Goal: Task Accomplishment & Management: Manage account settings

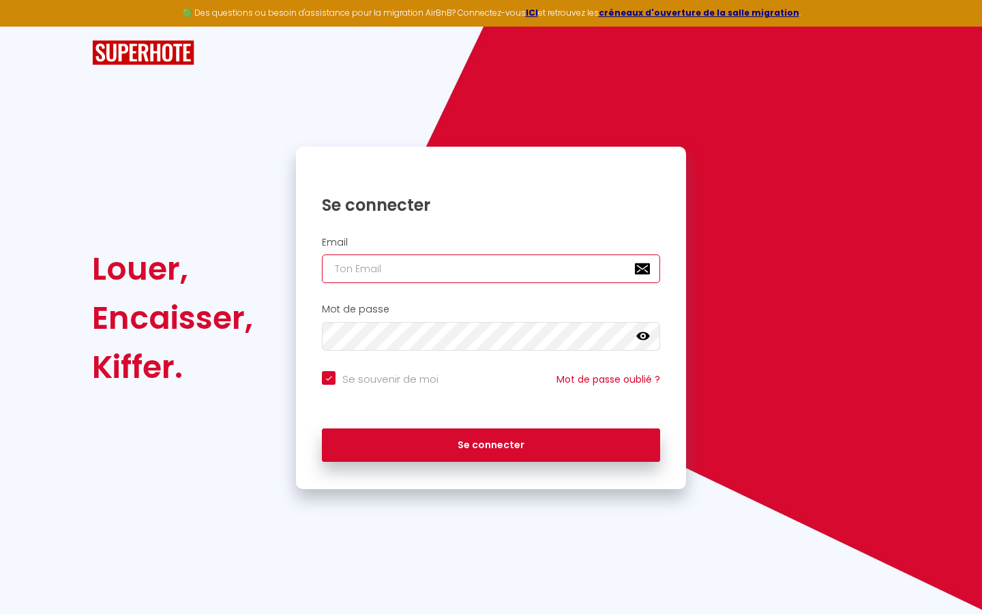
type input "s"
checkbox input "true"
type input "su"
checkbox input "true"
type input "sup"
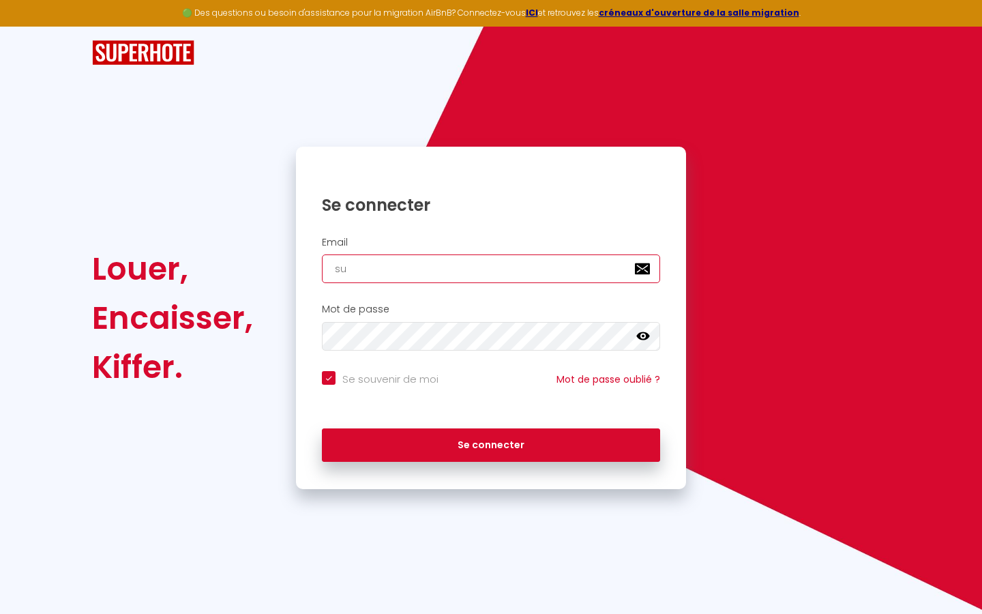
checkbox input "true"
type input "supe"
checkbox input "true"
type input "super"
checkbox input "true"
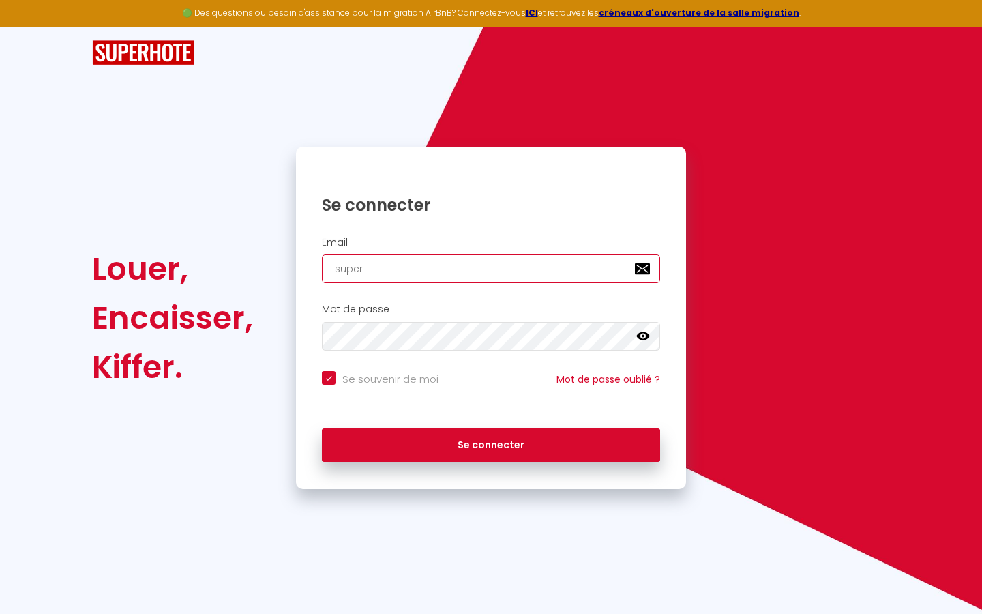
type input "superb"
checkbox input "true"
type input "superbo"
checkbox input "true"
type input "superbor"
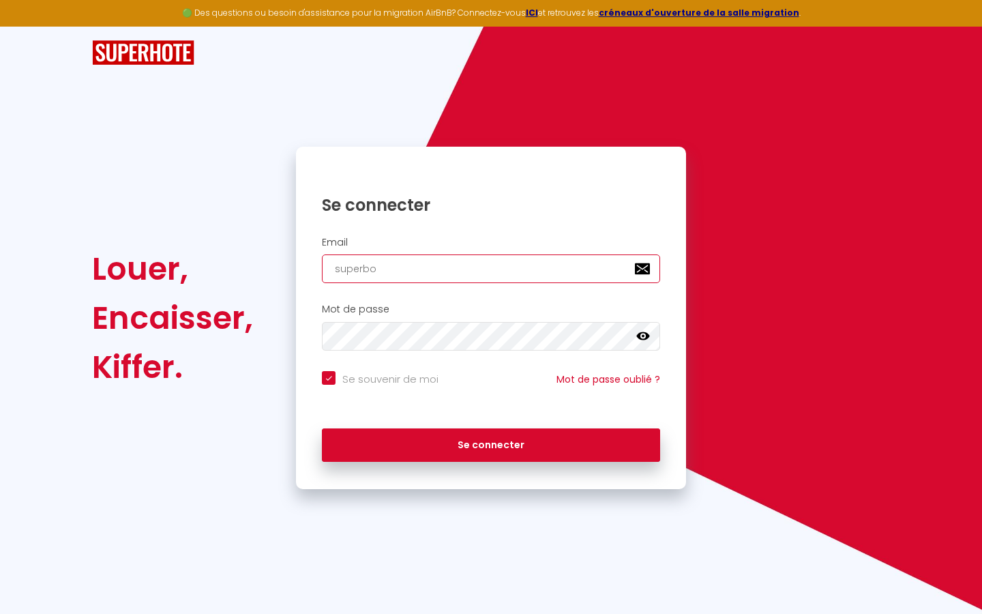
checkbox input "true"
type input "superbord"
checkbox input "true"
type input "superborde"
checkbox input "true"
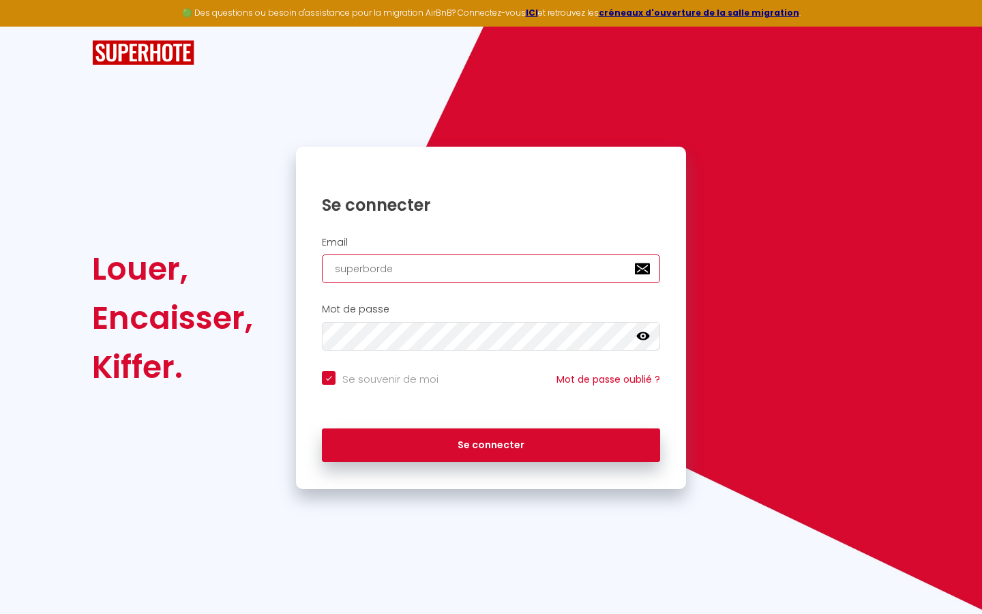
type input "superbordea"
checkbox input "true"
type input "superbordeau"
checkbox input "true"
type input "superbordeaux"
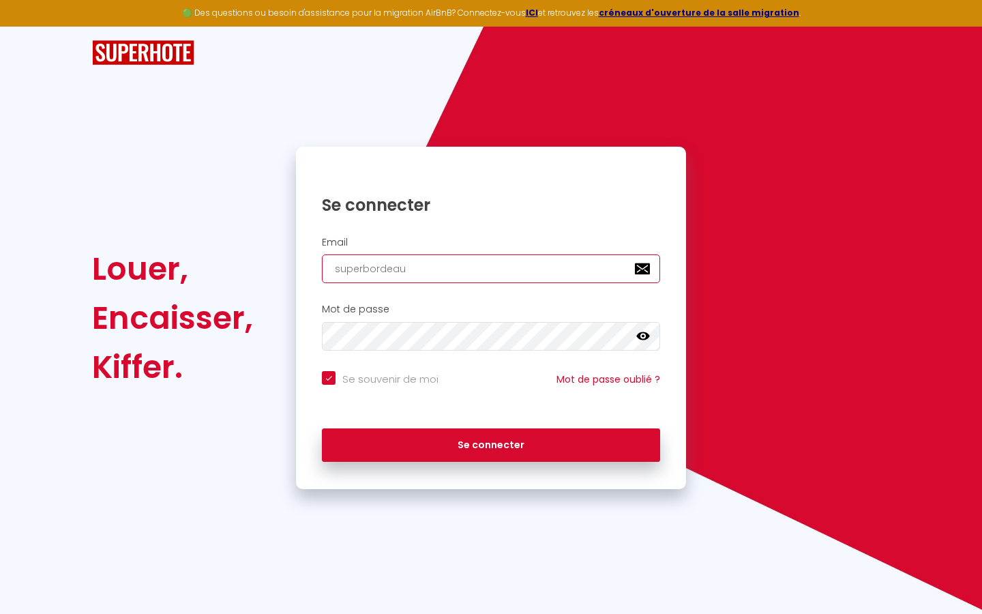
checkbox input "true"
type input "superbordeaux@"
checkbox input "true"
type input "superbordeaux@g"
checkbox input "true"
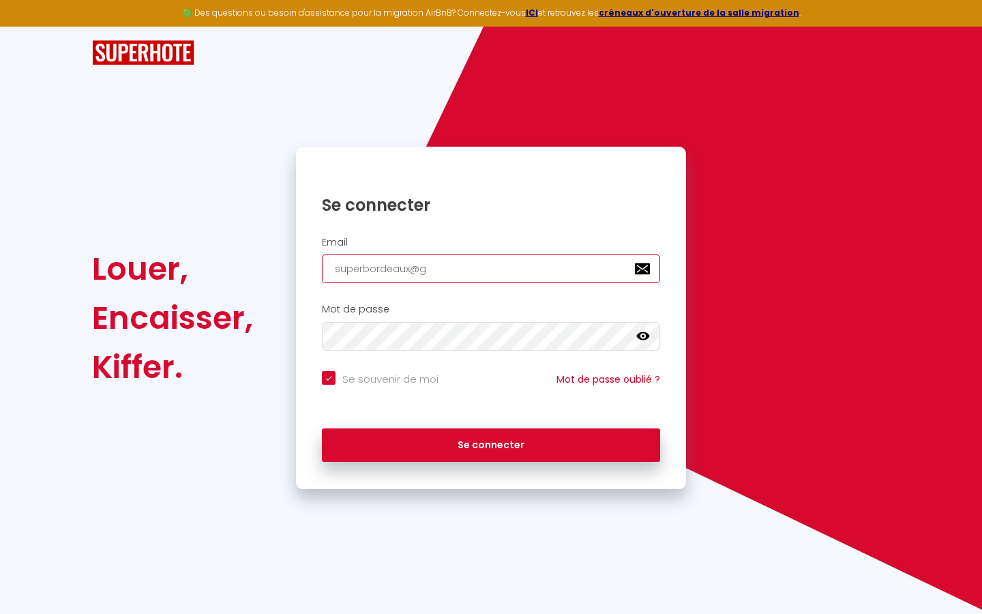
type input "superbordeaux@gm"
checkbox input "true"
type input "superbordeaux@gma"
checkbox input "true"
type input "superbordeaux@gmai"
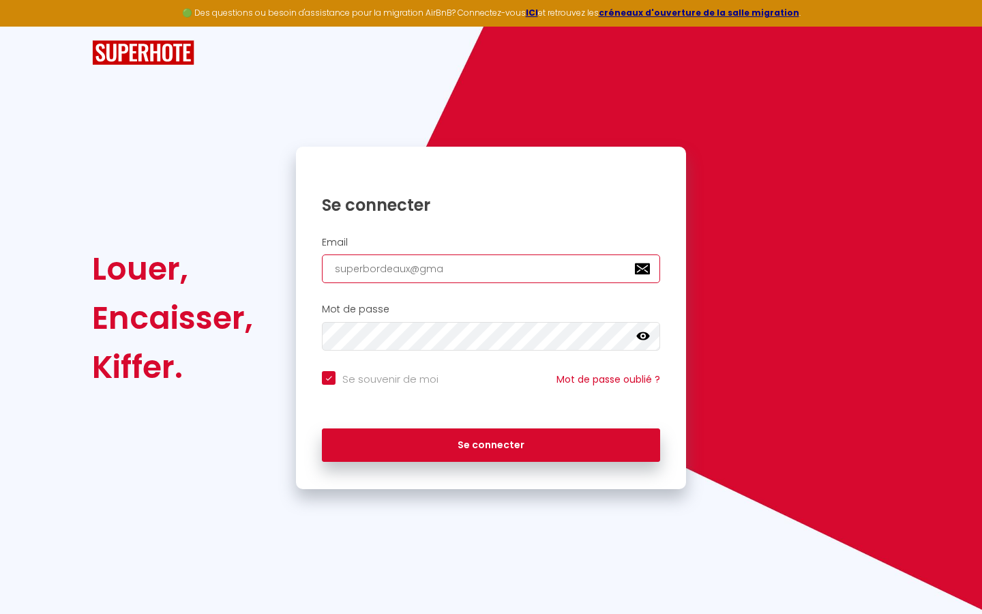
checkbox input "true"
type input "[EMAIL_ADDRESS]"
checkbox input "true"
type input "[EMAIL_ADDRESS]."
checkbox input "true"
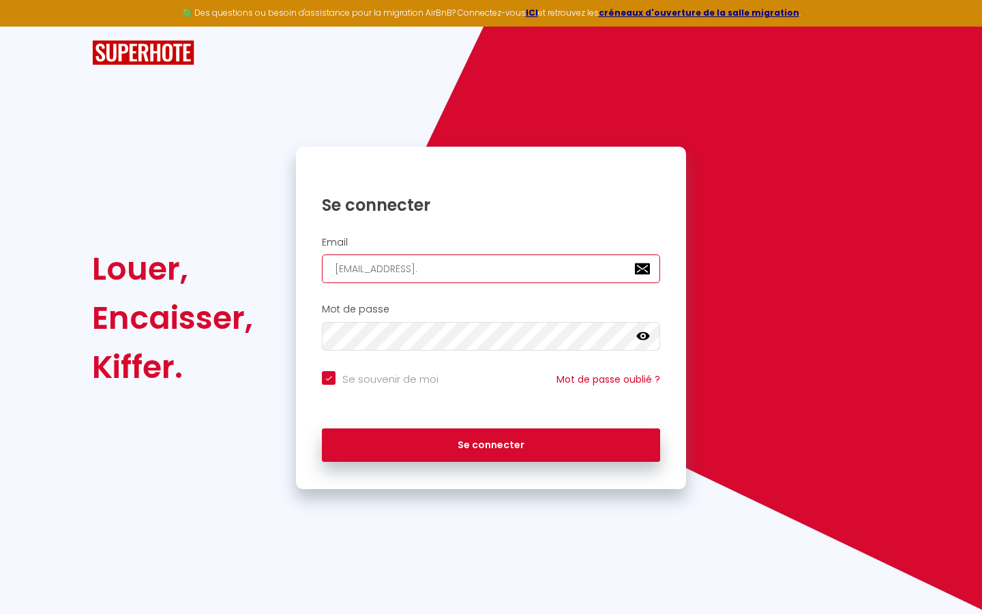
type input "superbordeaux@gmail.c"
checkbox input "true"
type input "[EMAIL_ADDRESS][DOMAIN_NAME]"
checkbox input "true"
type input "[EMAIL_ADDRESS][DOMAIN_NAME]"
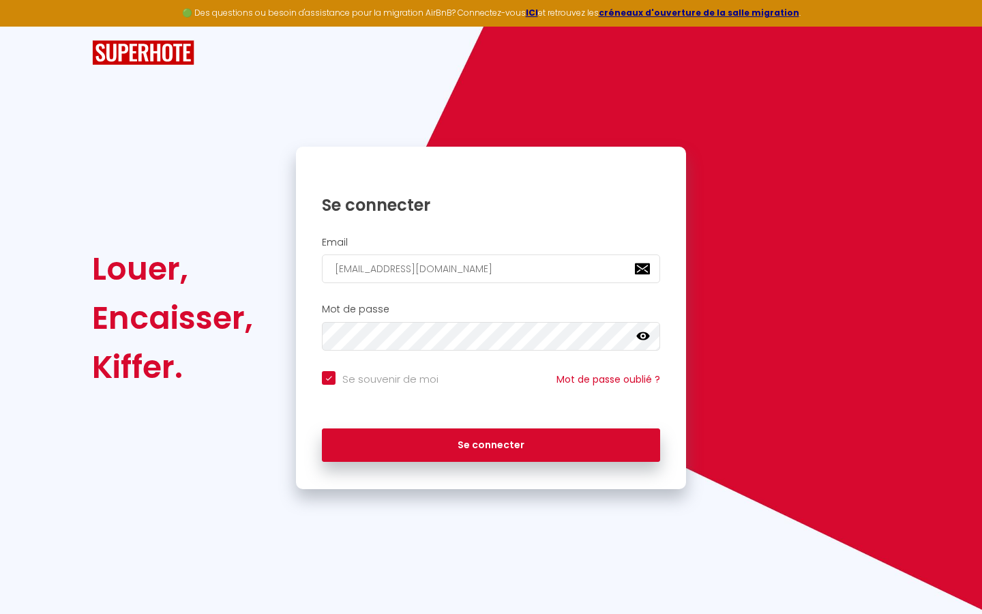
checkbox input "true"
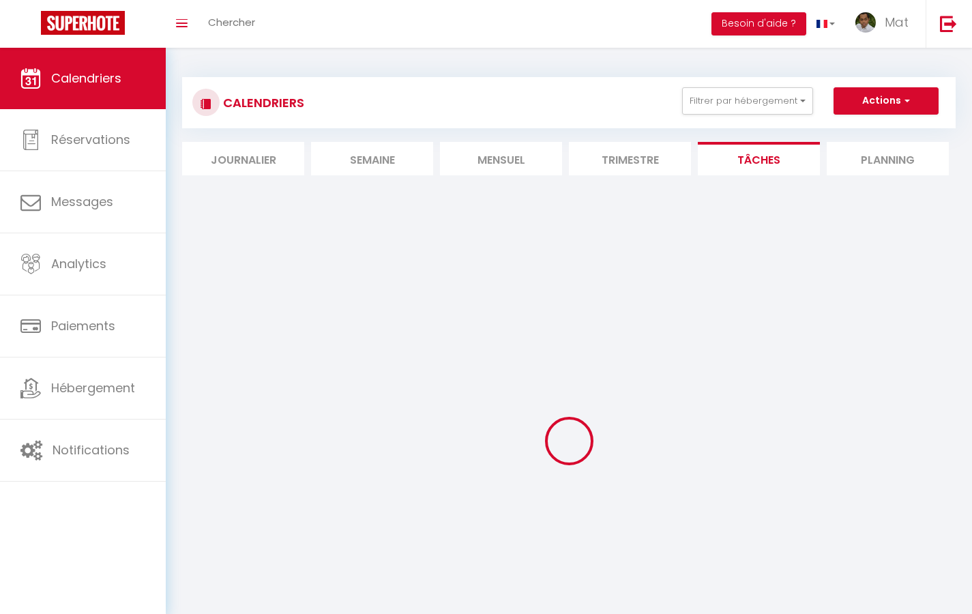
select select
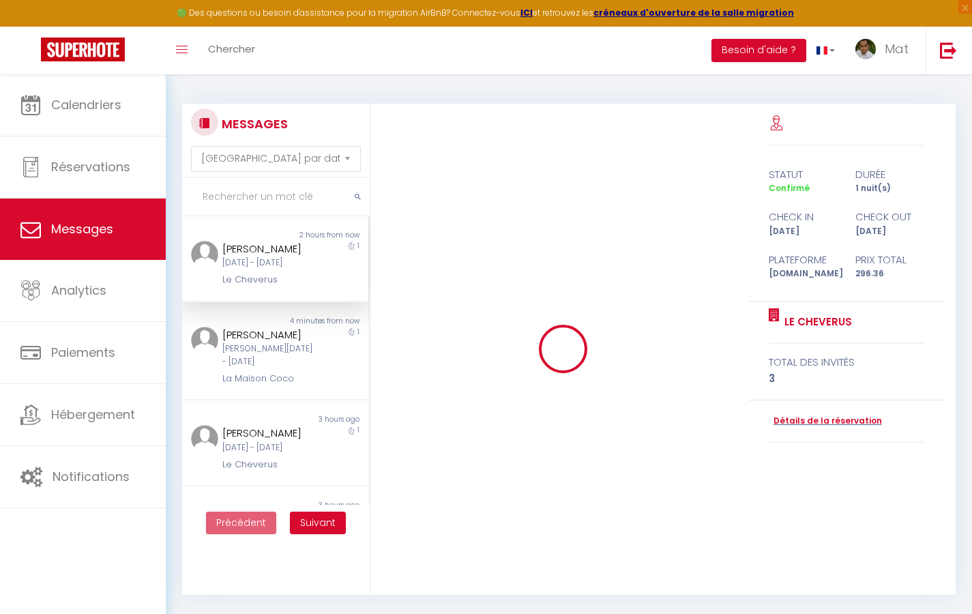
scroll to position [4123, 0]
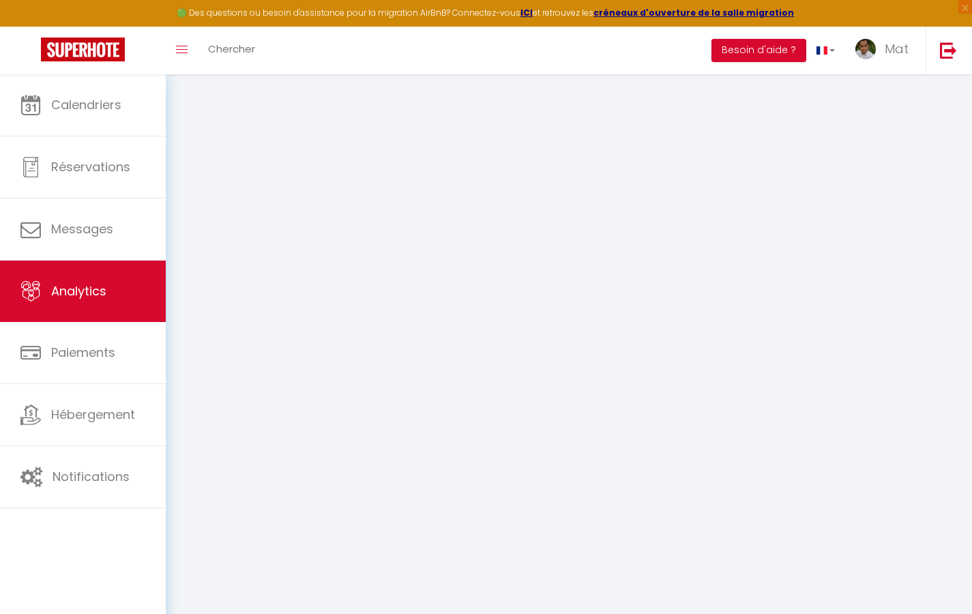
select select "2025"
select select "9"
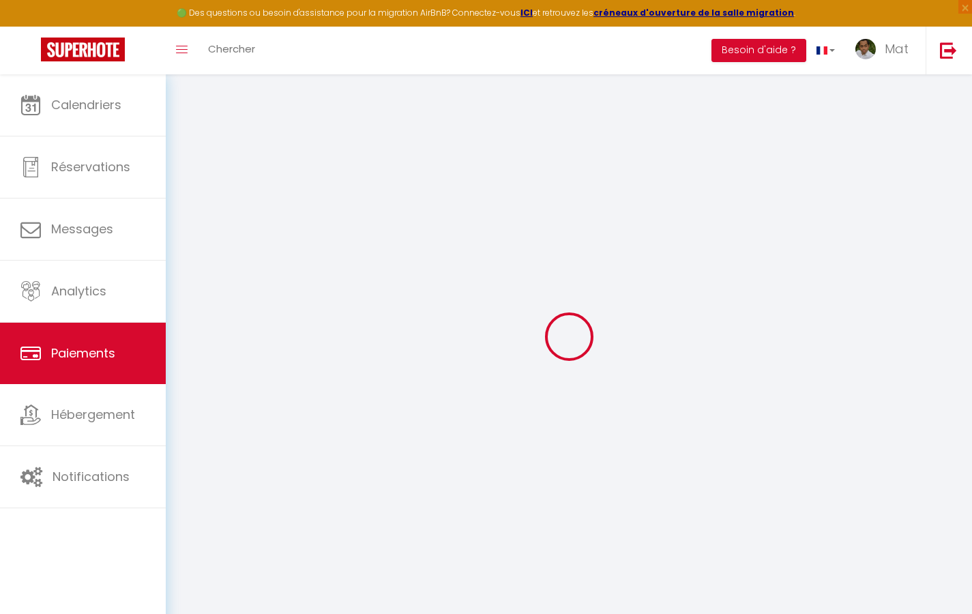
select select "2"
select select "0"
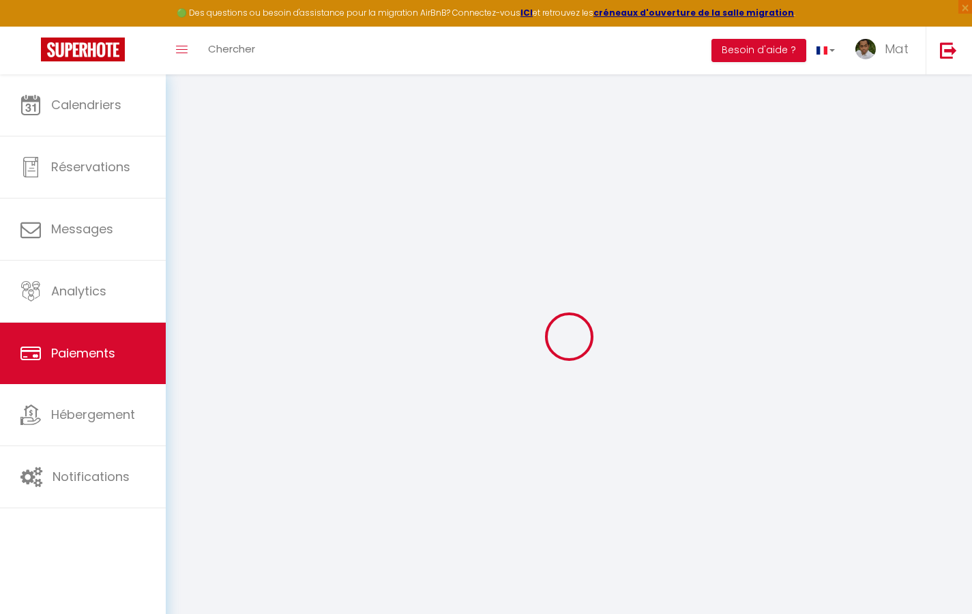
select select "0"
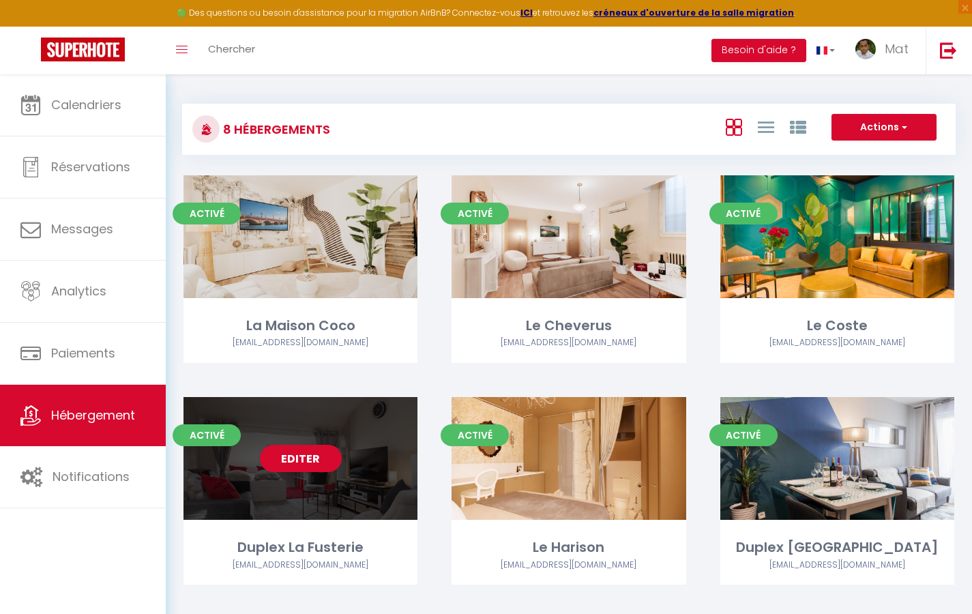
select select "3"
select select "2"
select select "1"
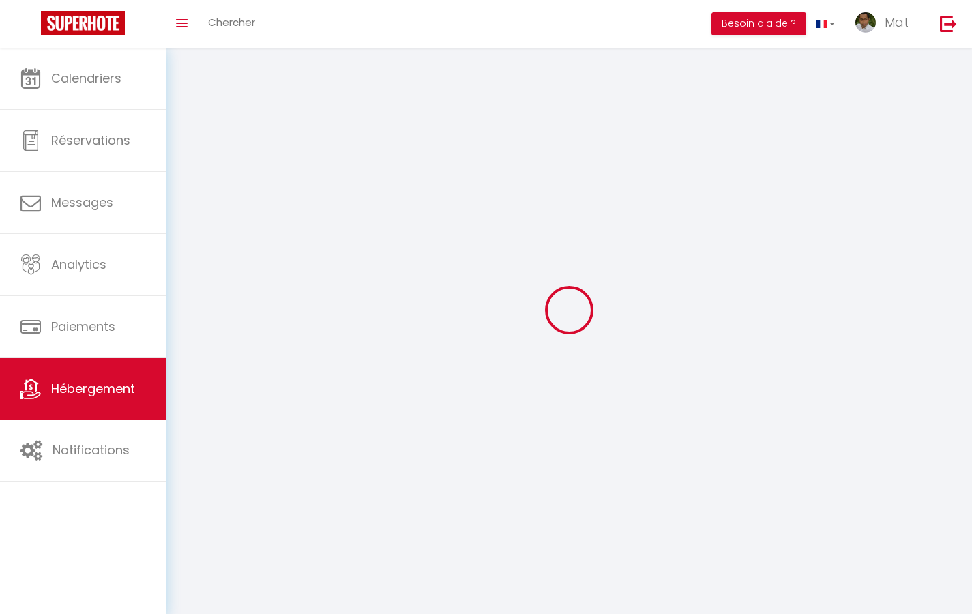
select select
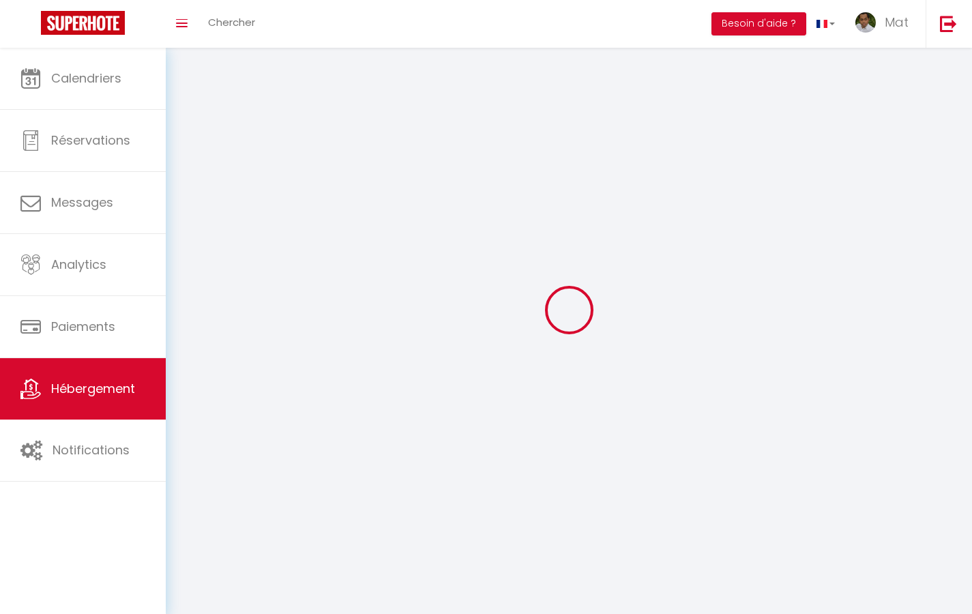
checkbox input "false"
select select
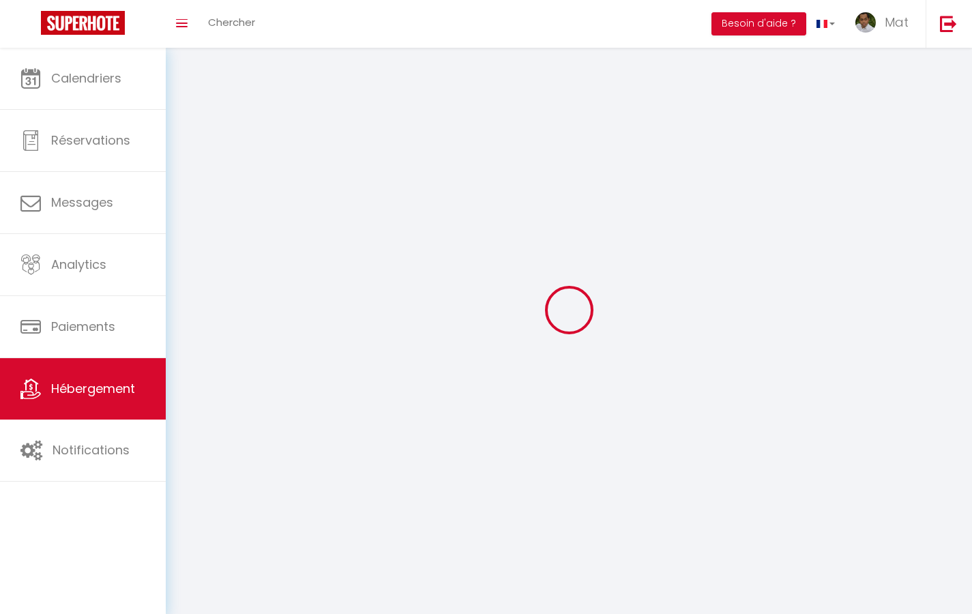
select select
select select "1"
select select
select select "28"
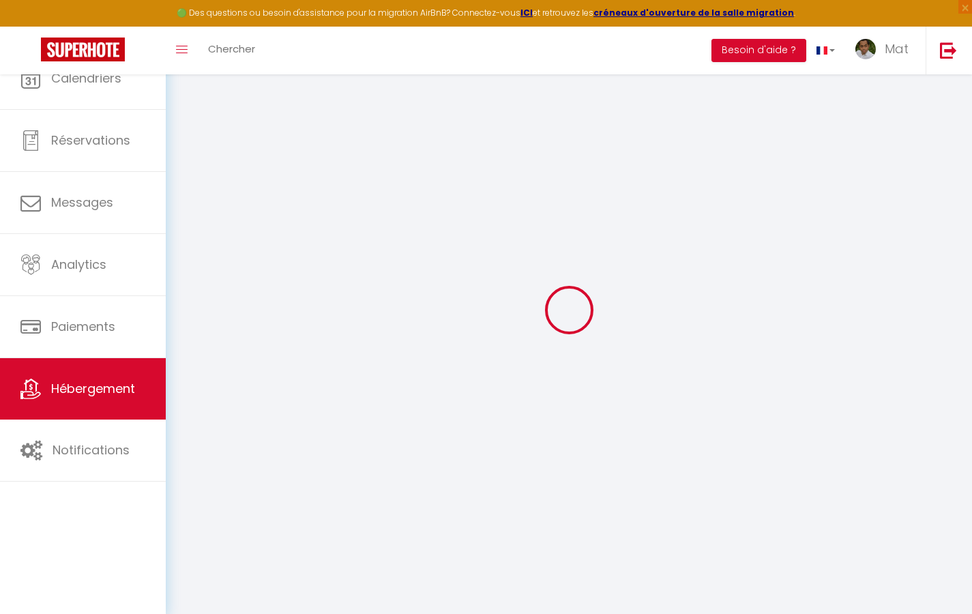
select select
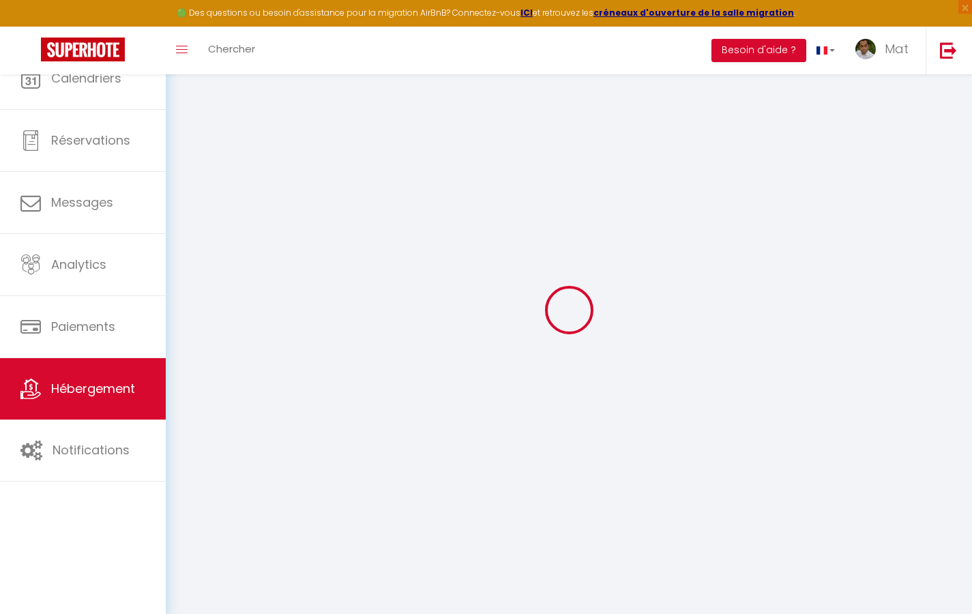
select select
checkbox input "false"
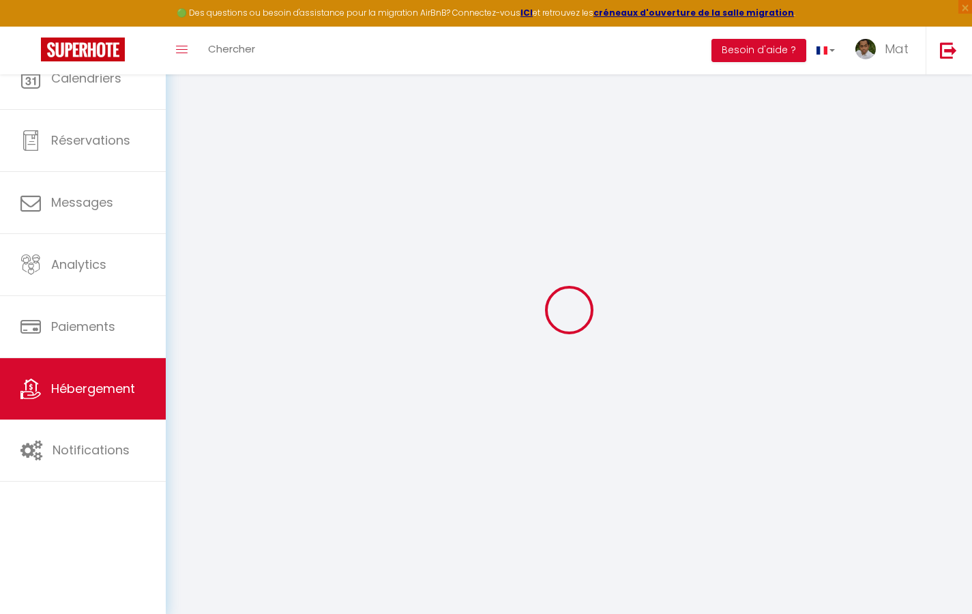
select select
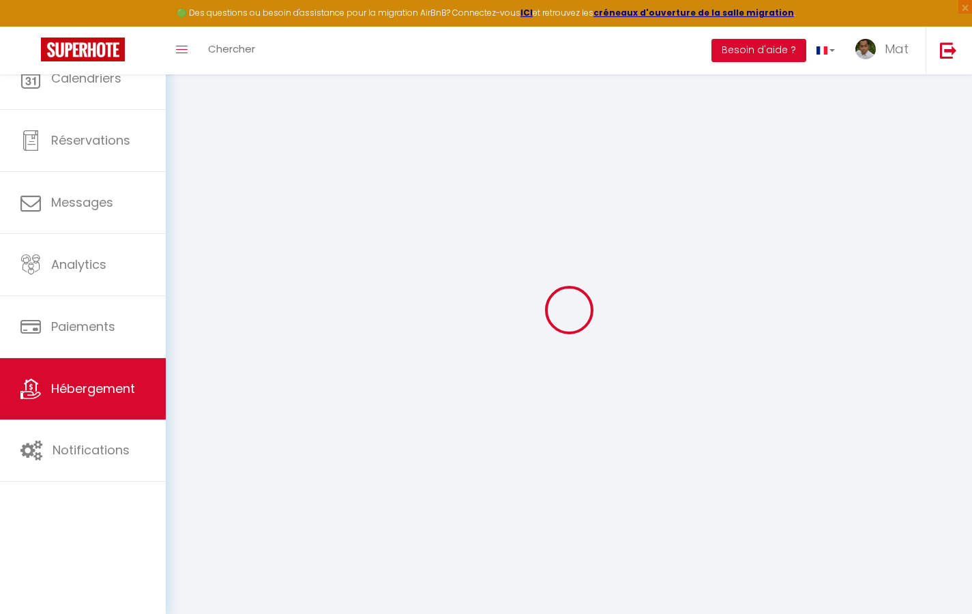
select select
checkbox input "false"
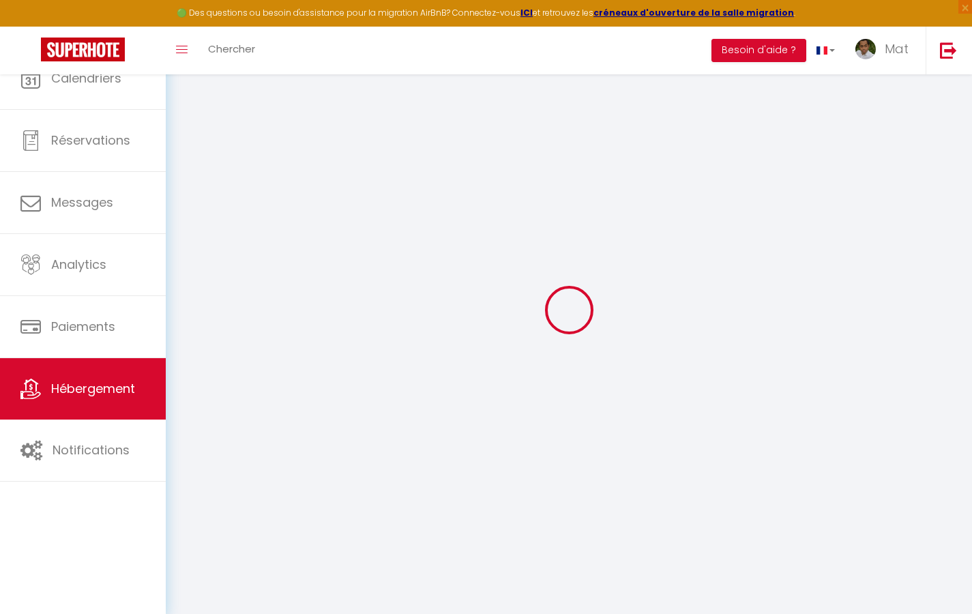
checkbox input "false"
select select
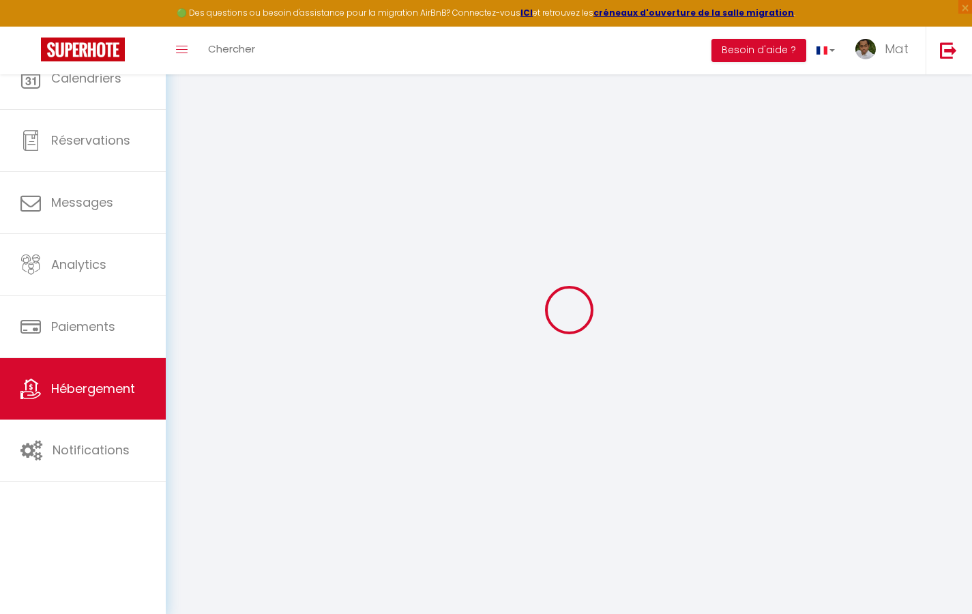
select select
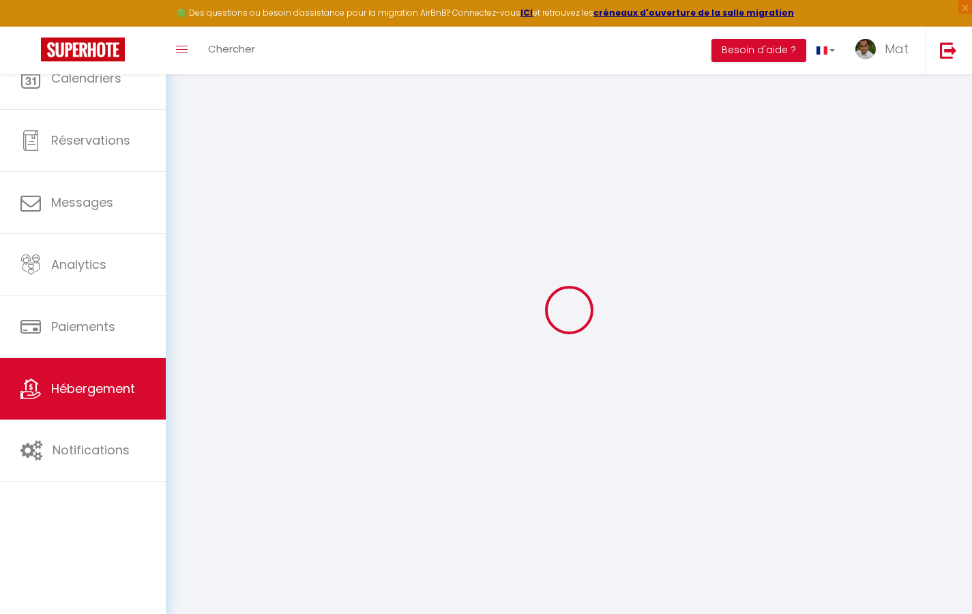
checkbox input "false"
select select
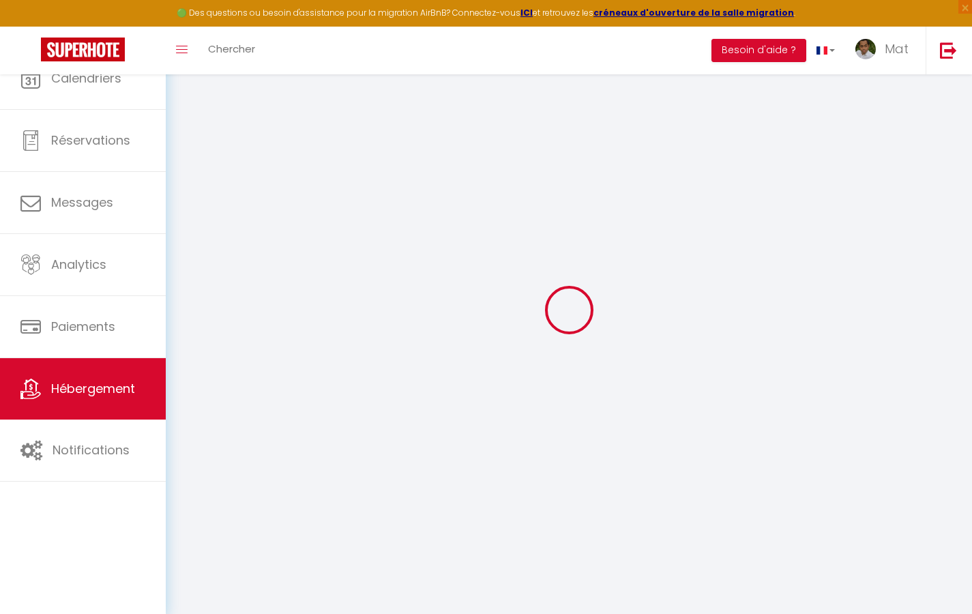
select select
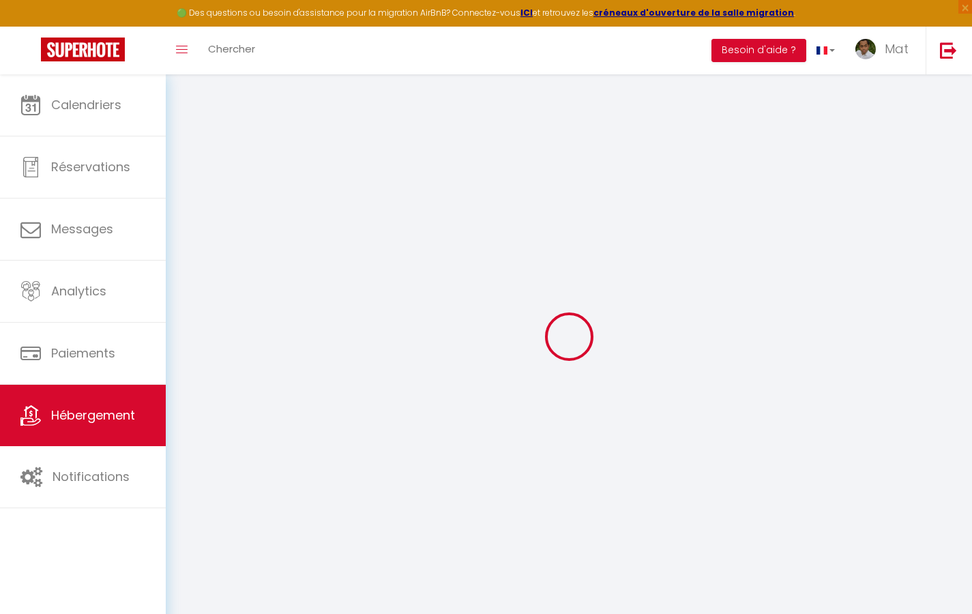
select select
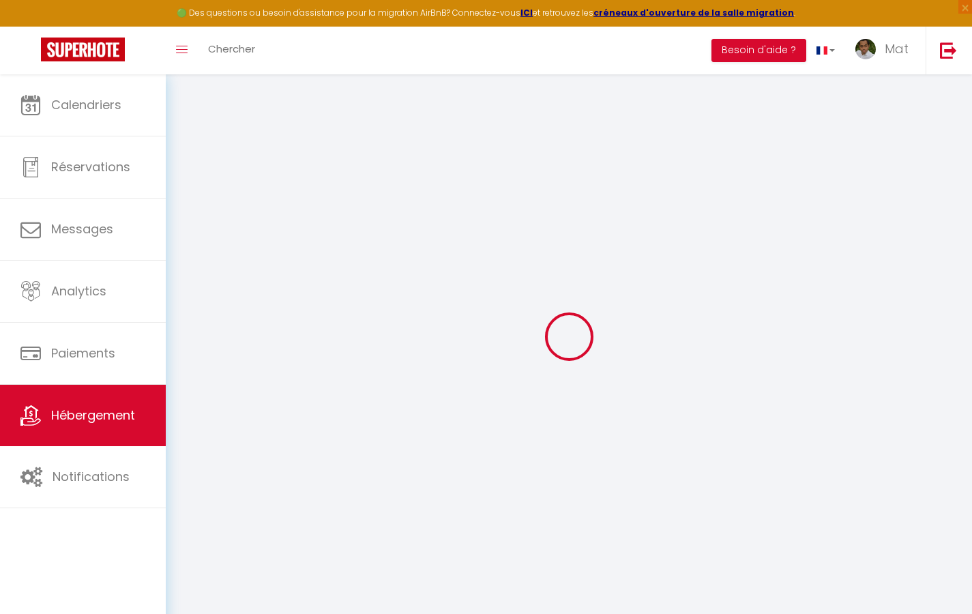
select select
checkbox input "false"
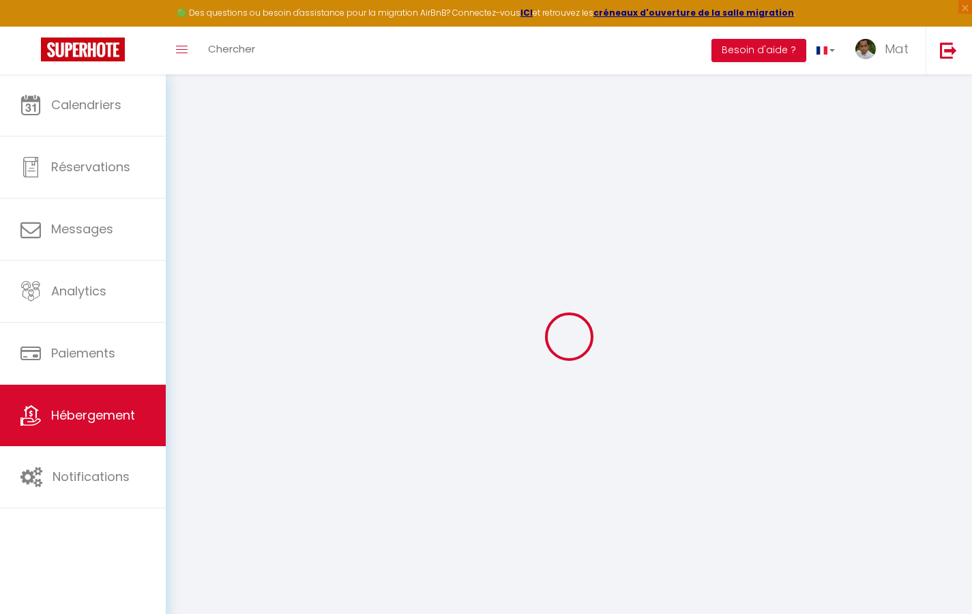
select select
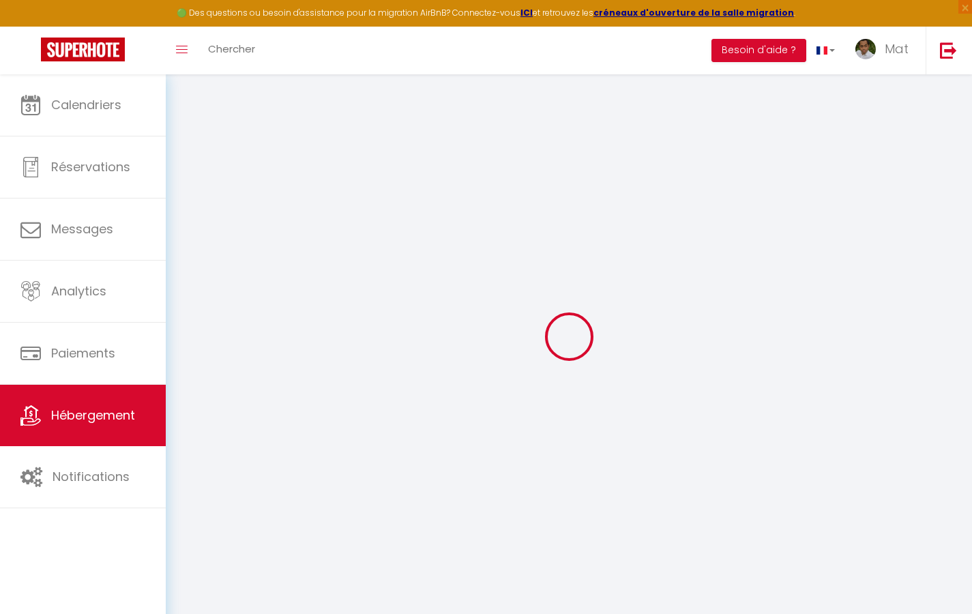
select select
checkbox input "false"
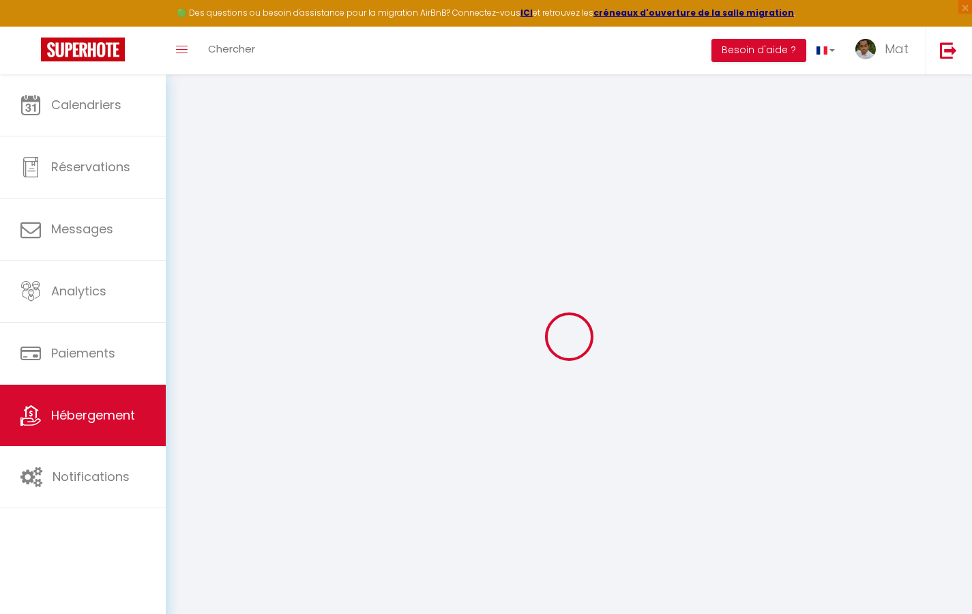
checkbox input "false"
select select
type input "Duplex La Fusterie"
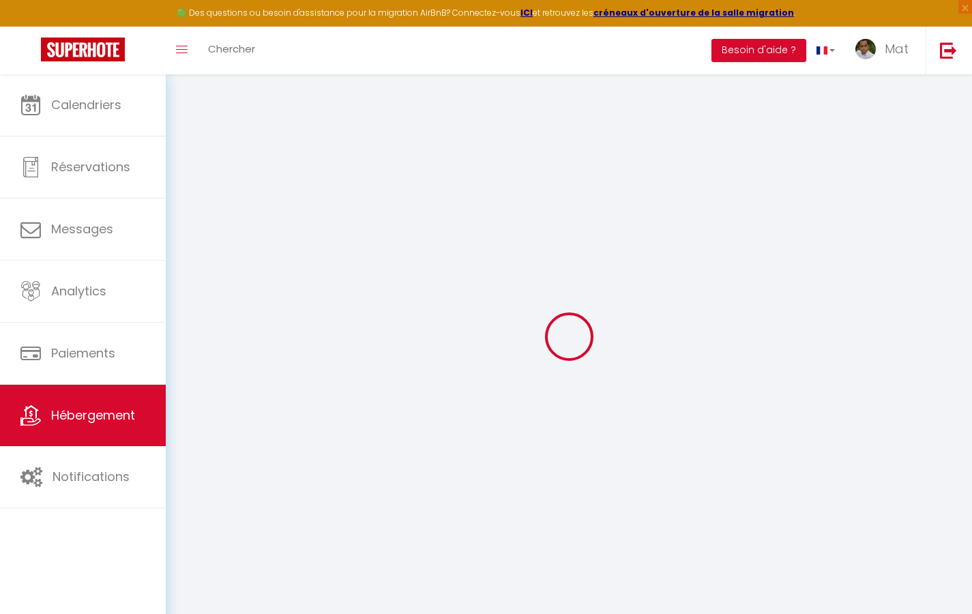
type input "IMMO"
type input "MRA"
type input "[STREET_ADDRESS]"
type input "33800"
type input "[GEOGRAPHIC_DATA]"
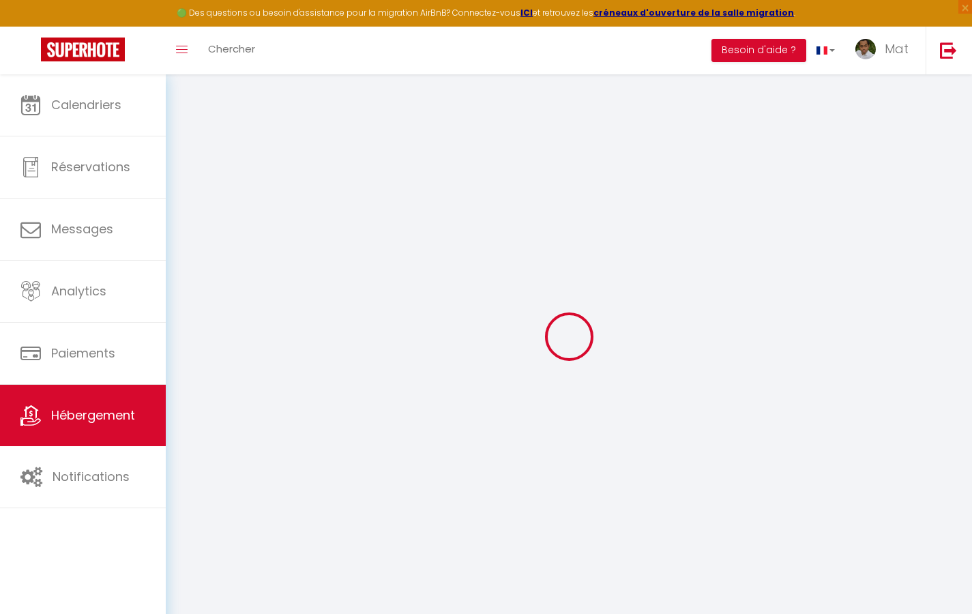
select select "6"
type input "35"
type input "20"
type input "30"
type input "1.65"
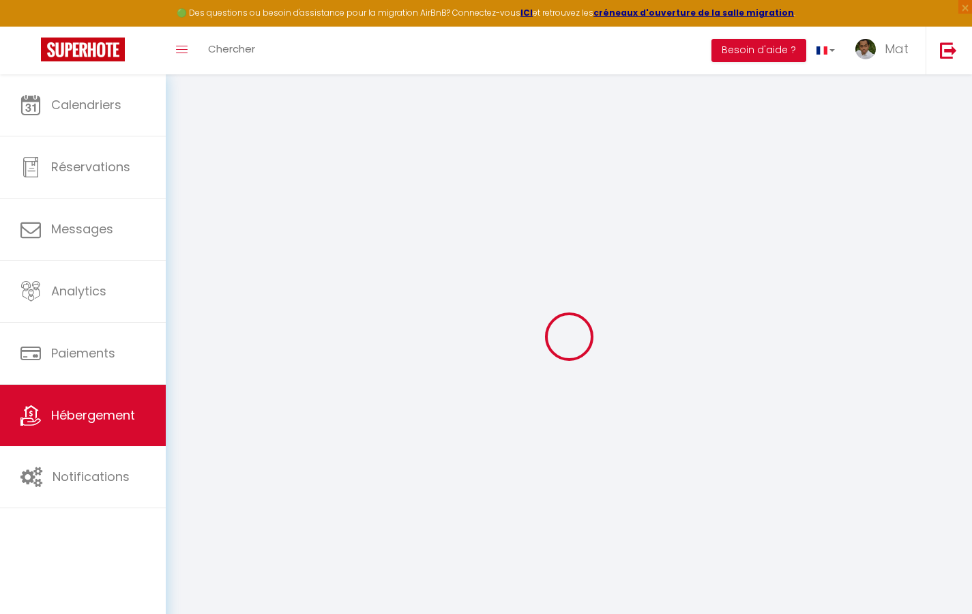
type input "200"
select select
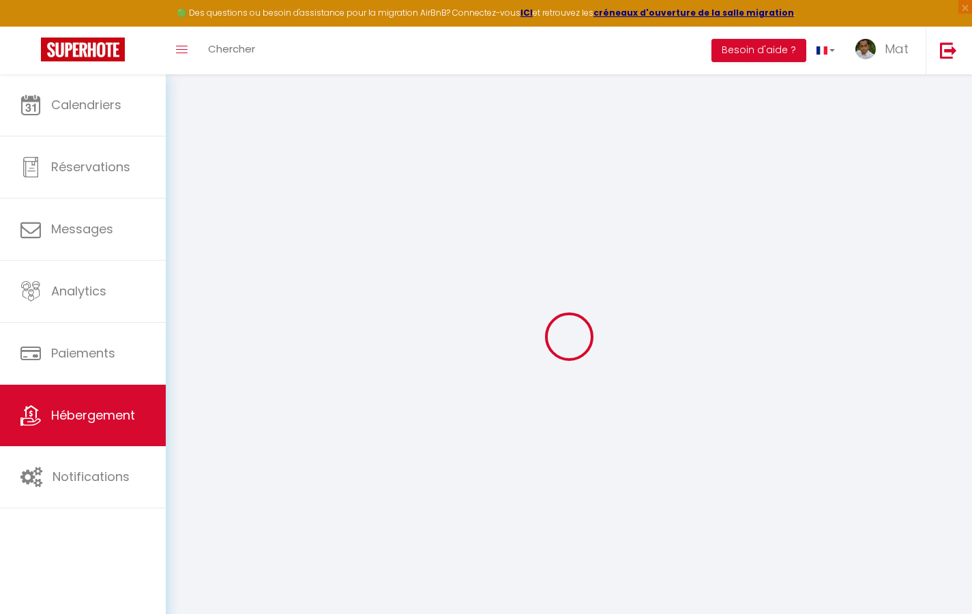
select select
type input "[STREET_ADDRESS]"
type input "33800"
type input "[GEOGRAPHIC_DATA]"
type input "[EMAIL_ADDRESS][DOMAIN_NAME]"
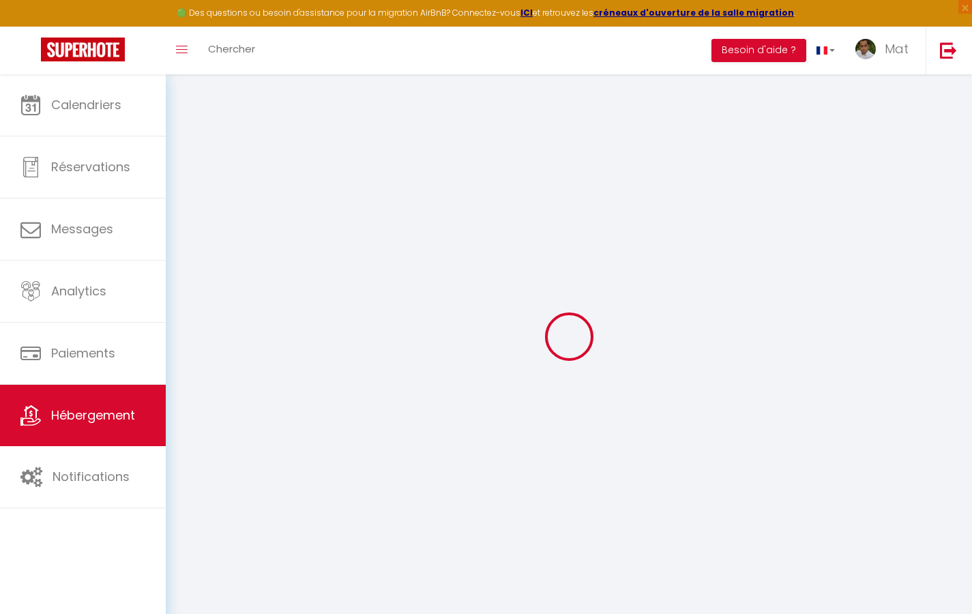
select select "742"
checkbox input "true"
checkbox input "false"
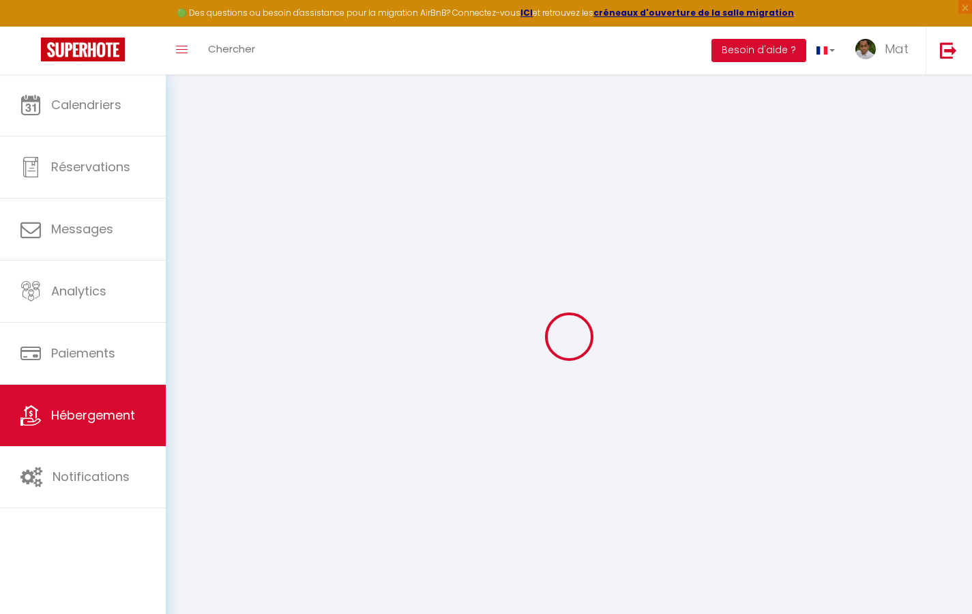
type input "10"
type input "50"
type input "0"
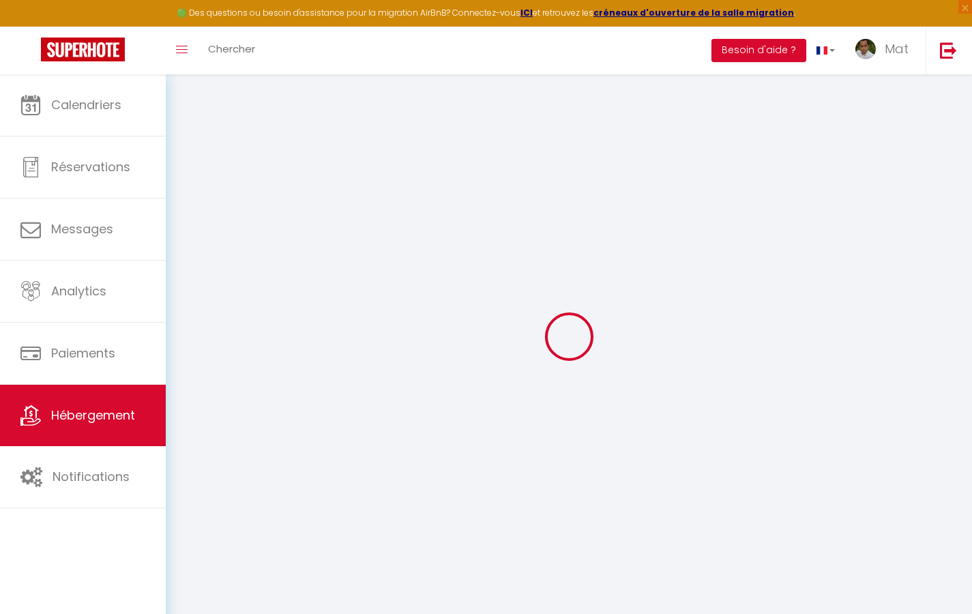
select select "2365"
select select
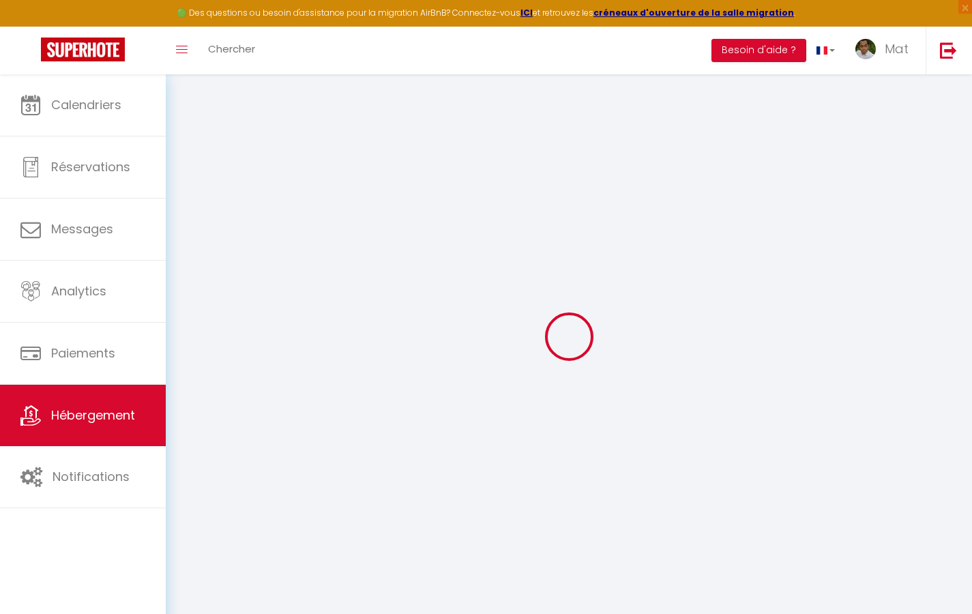
select select
checkbox input "true"
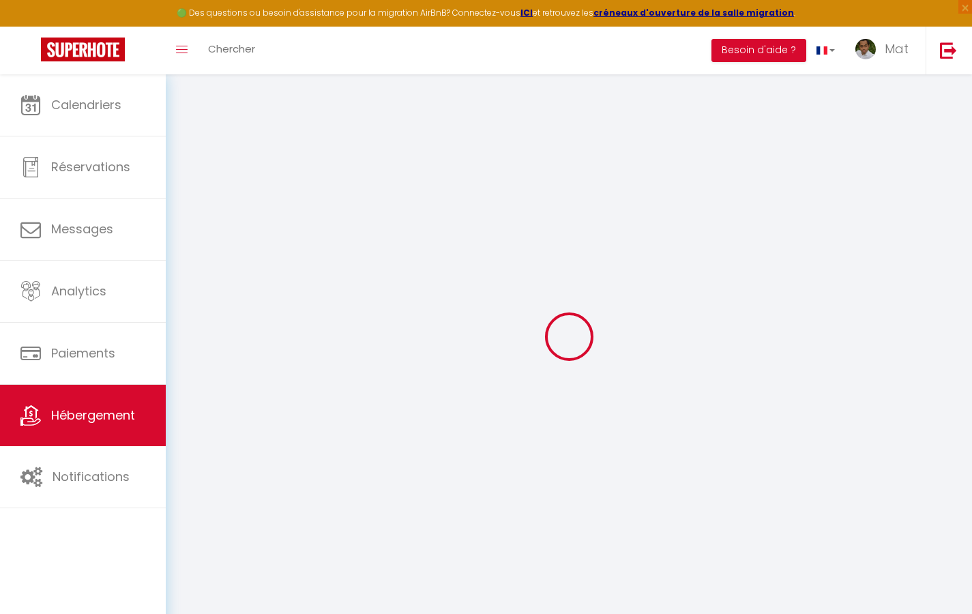
checkbox input "false"
select select
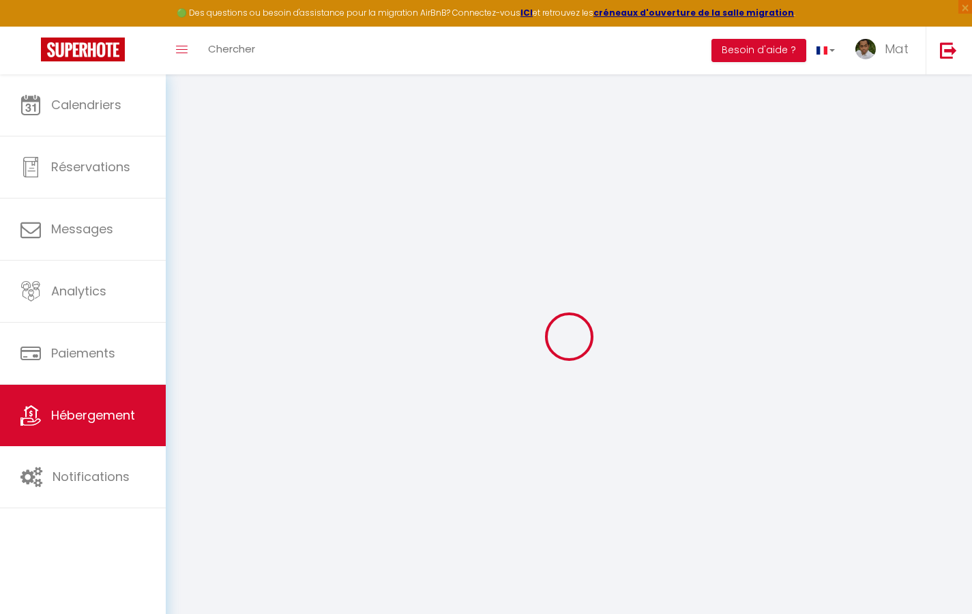
select select
checkbox input "true"
checkbox input "false"
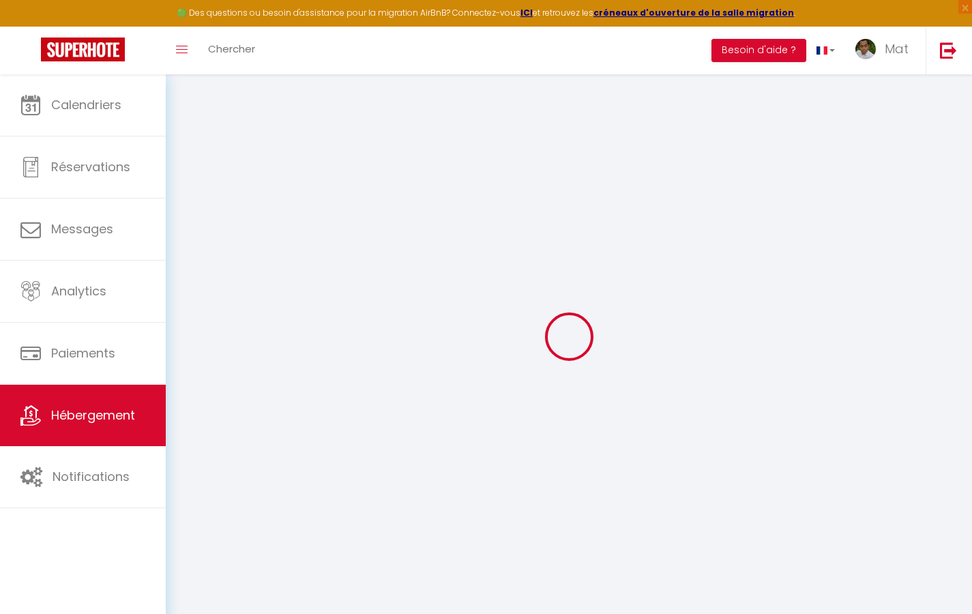
checkbox input "true"
checkbox input "false"
select select "17:00"
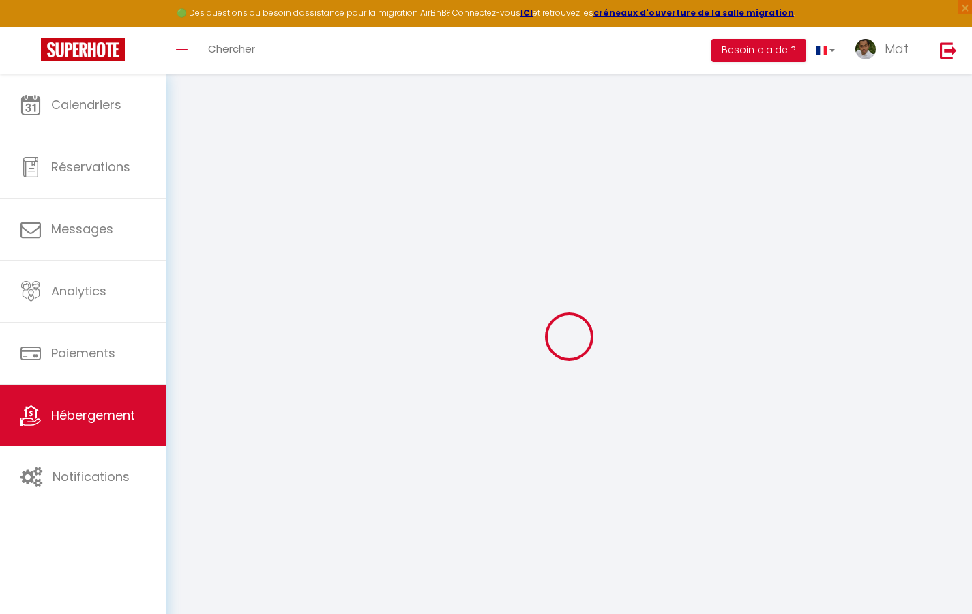
select select "23:30"
select select "10:00"
select select "30"
select select "120"
checkbox input "true"
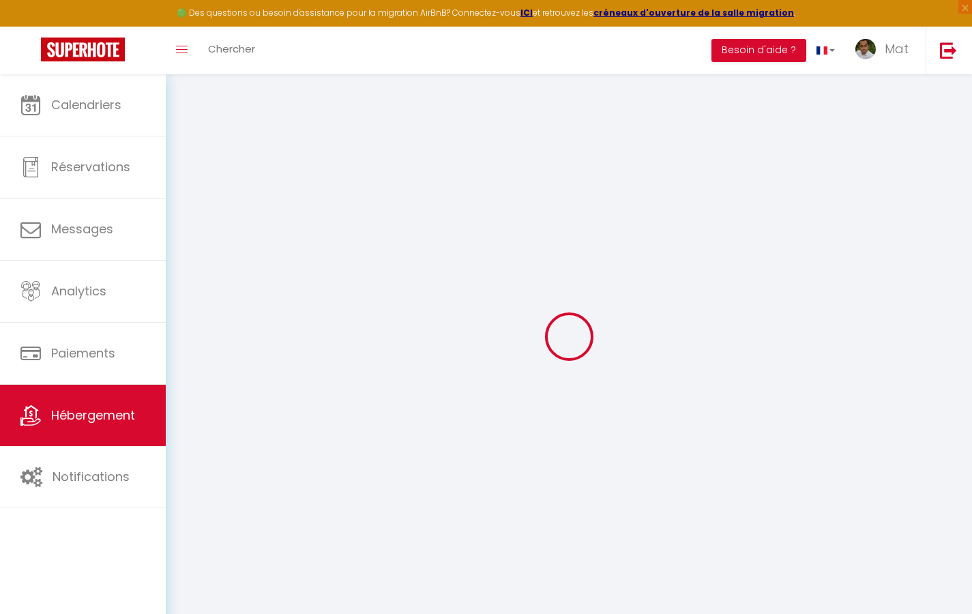
checkbox input "true"
